Goal: Task Accomplishment & Management: Complete application form

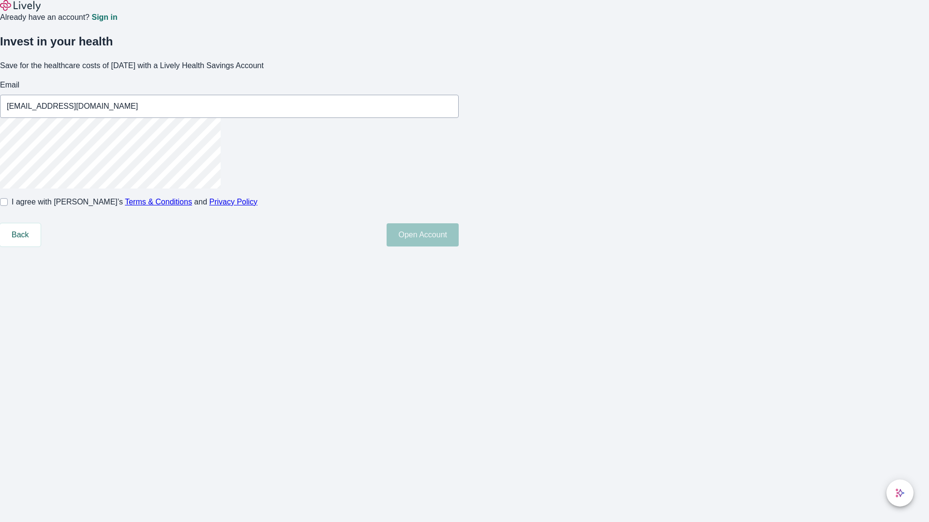
click at [8, 206] on input "I agree with Lively’s Terms & Conditions and Privacy Policy" at bounding box center [4, 202] width 8 height 8
checkbox input "true"
click at [459, 247] on button "Open Account" at bounding box center [422, 234] width 72 height 23
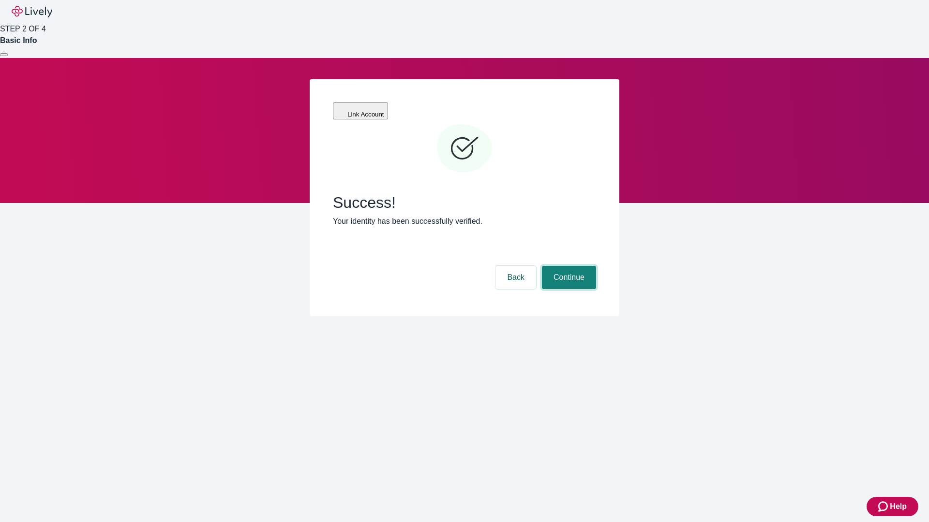
click at [567, 266] on button "Continue" at bounding box center [569, 277] width 54 height 23
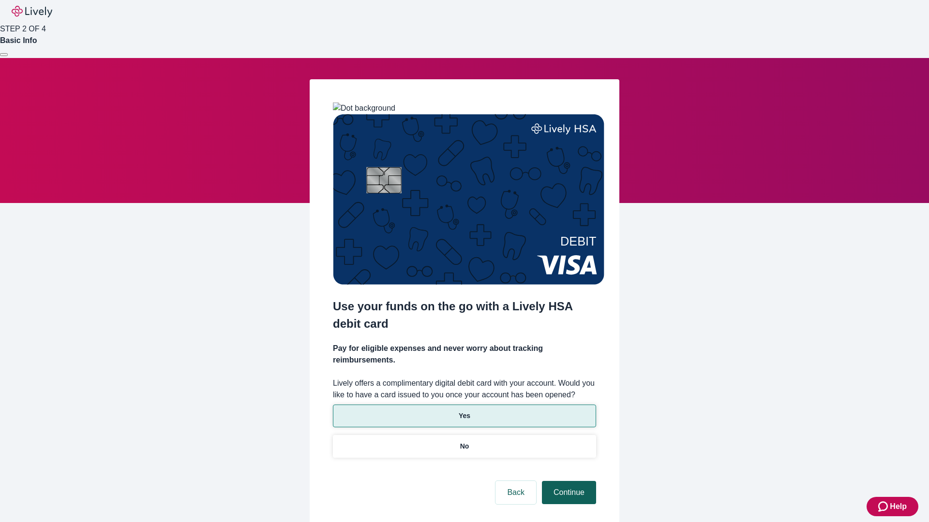
click at [464, 442] on p "No" at bounding box center [464, 447] width 9 height 10
click at [567, 481] on button "Continue" at bounding box center [569, 492] width 54 height 23
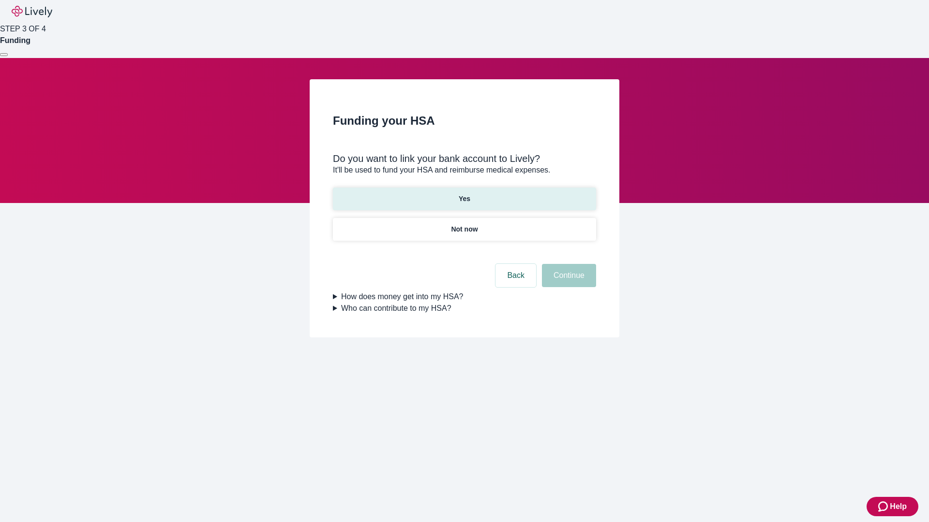
click at [464, 194] on p "Yes" at bounding box center [465, 199] width 12 height 10
click at [567, 264] on button "Continue" at bounding box center [569, 275] width 54 height 23
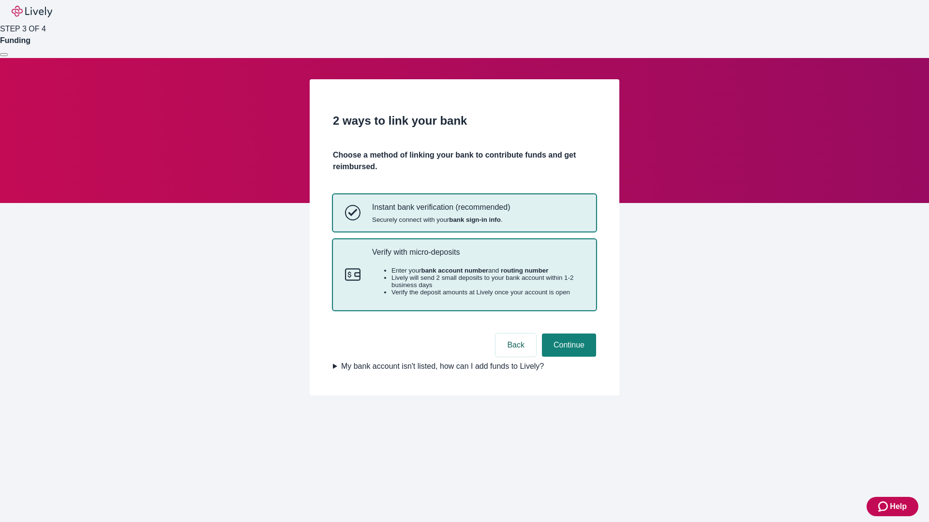
click at [477, 257] on p "Verify with micro-deposits" at bounding box center [478, 252] width 212 height 9
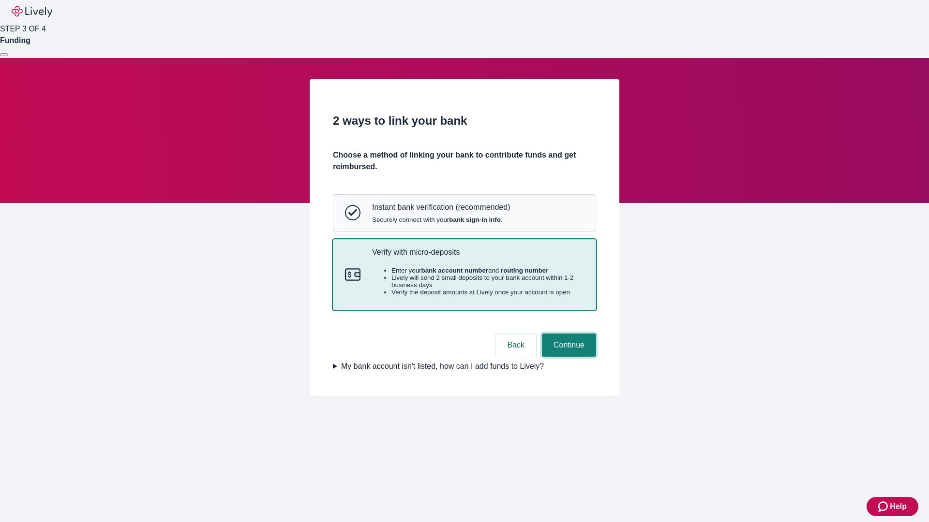
click at [567, 357] on button "Continue" at bounding box center [569, 345] width 54 height 23
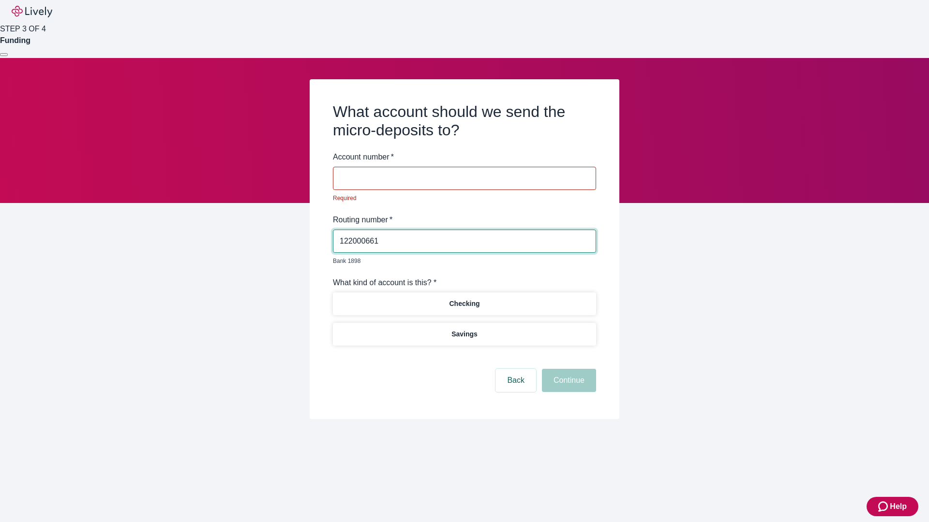
type input "122000661"
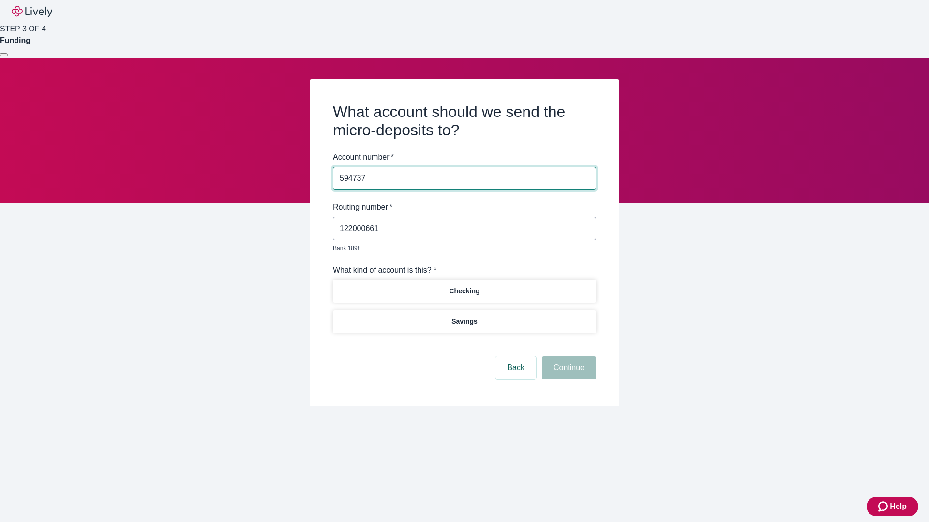
type input "594737"
click at [464, 286] on p "Checking" at bounding box center [464, 291] width 30 height 10
click at [567, 357] on button "Continue" at bounding box center [569, 367] width 54 height 23
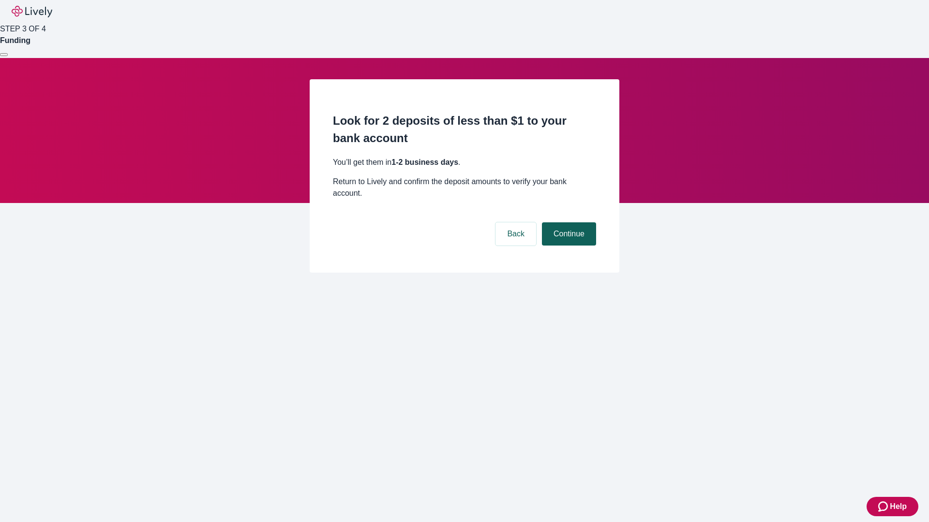
click at [567, 222] on button "Continue" at bounding box center [569, 233] width 54 height 23
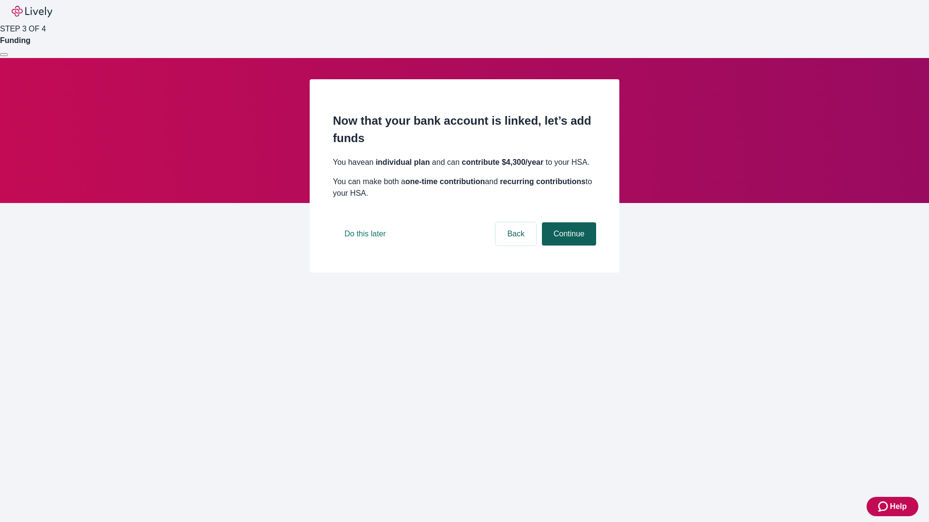
click at [567, 246] on button "Continue" at bounding box center [569, 233] width 54 height 23
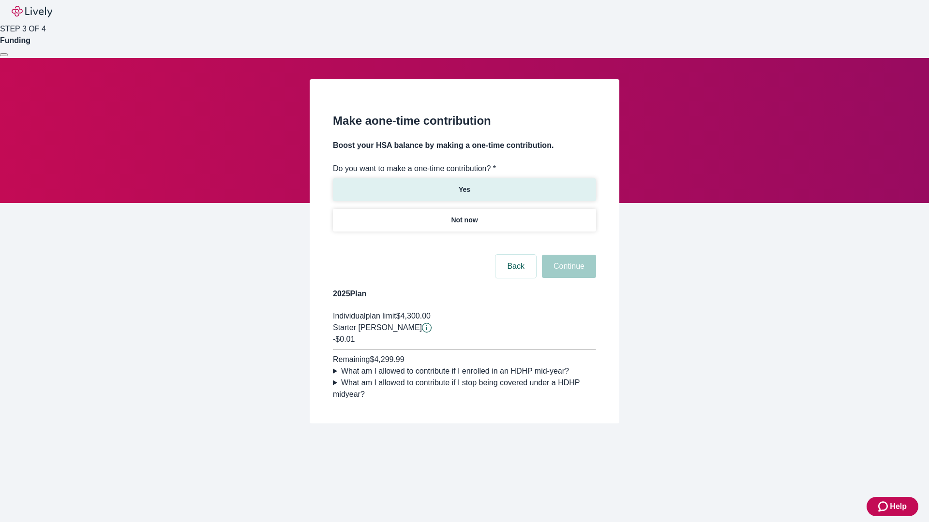
click at [464, 185] on p "Yes" at bounding box center [465, 190] width 12 height 10
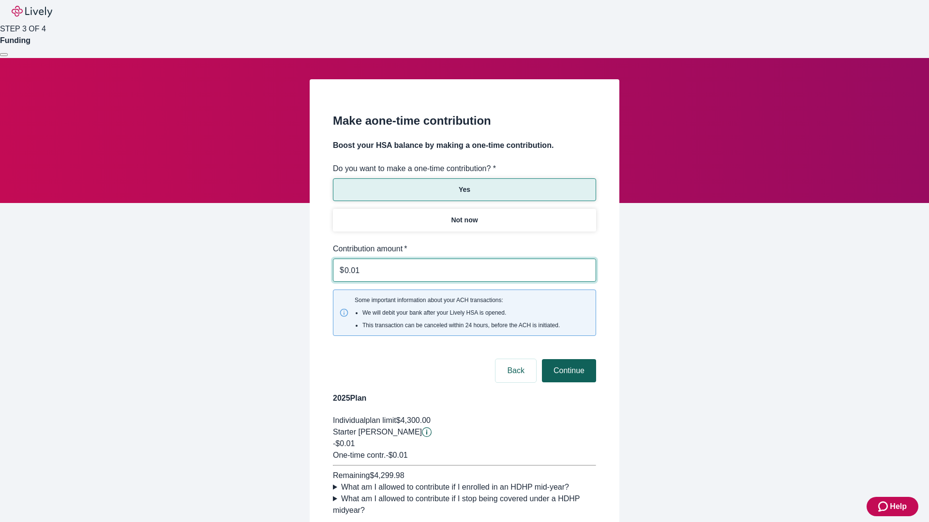
type input "0.01"
click at [567, 359] on button "Continue" at bounding box center [569, 370] width 54 height 23
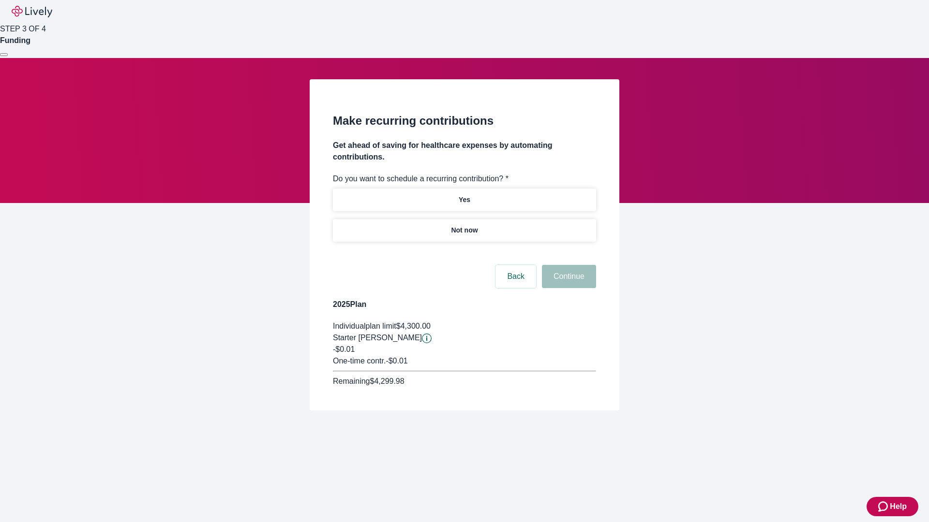
click at [464, 225] on p "Not now" at bounding box center [464, 230] width 27 height 10
click at [567, 265] on button "Continue" at bounding box center [569, 276] width 54 height 23
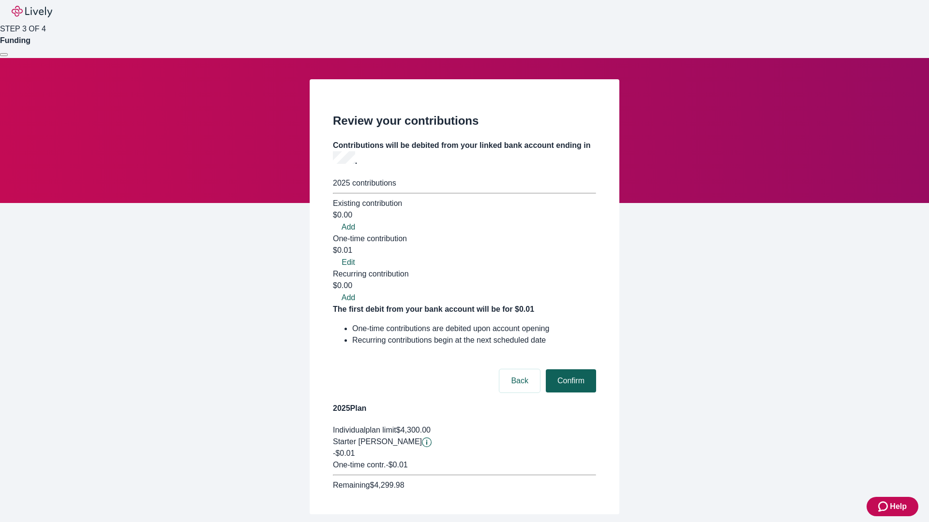
click at [569, 370] on button "Confirm" at bounding box center [571, 381] width 50 height 23
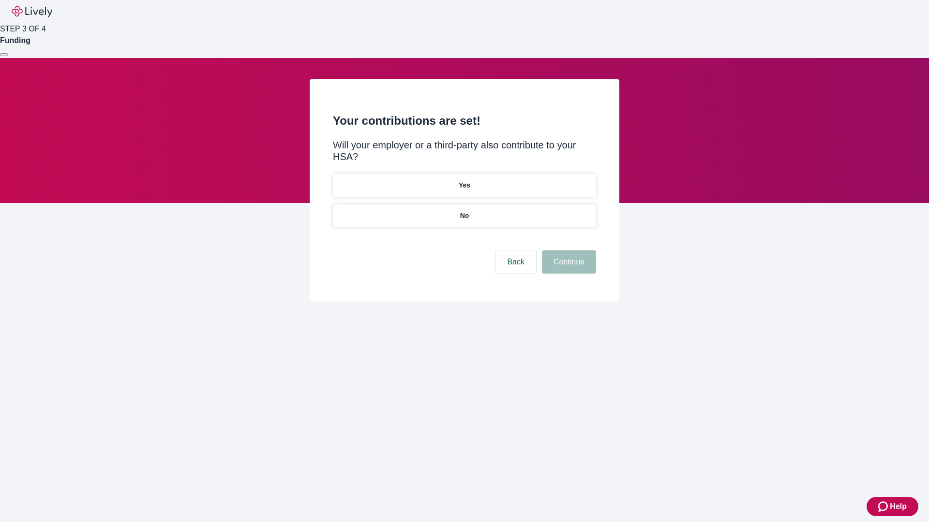
click at [464, 211] on p "No" at bounding box center [464, 216] width 9 height 10
click at [567, 251] on button "Continue" at bounding box center [569, 262] width 54 height 23
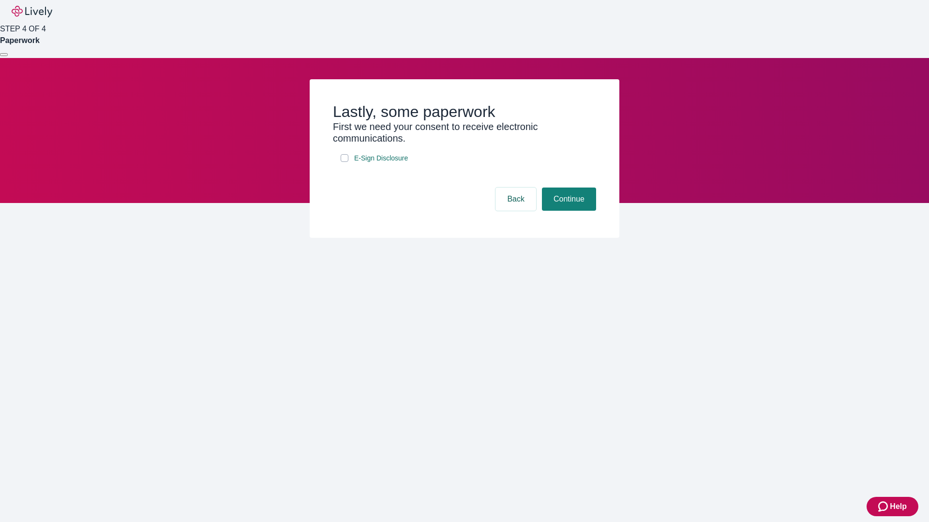
click at [344, 162] on input "E-Sign Disclosure" at bounding box center [345, 158] width 8 height 8
checkbox input "true"
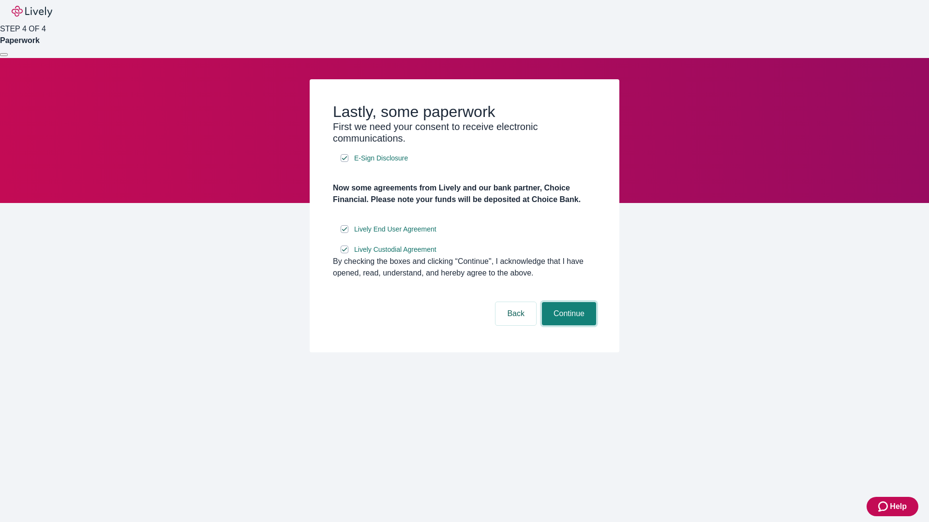
click at [567, 326] on button "Continue" at bounding box center [569, 313] width 54 height 23
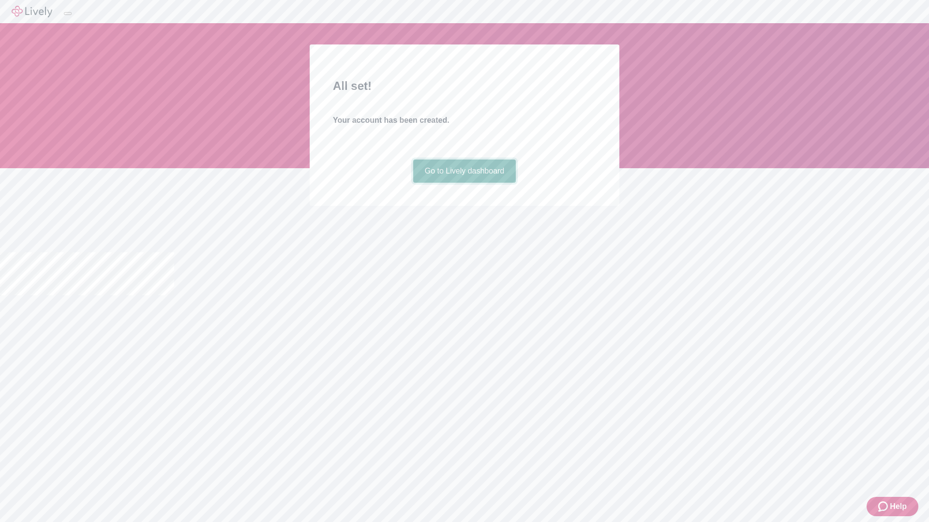
click at [464, 183] on link "Go to Lively dashboard" at bounding box center [464, 171] width 103 height 23
